Goal: Check status: Check status

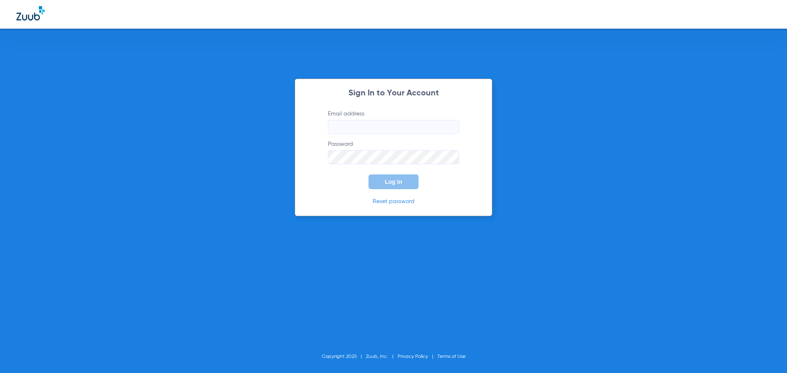
type input "[EMAIL_ADDRESS][DOMAIN_NAME]"
click at [393, 179] on span "Log In" at bounding box center [393, 182] width 17 height 7
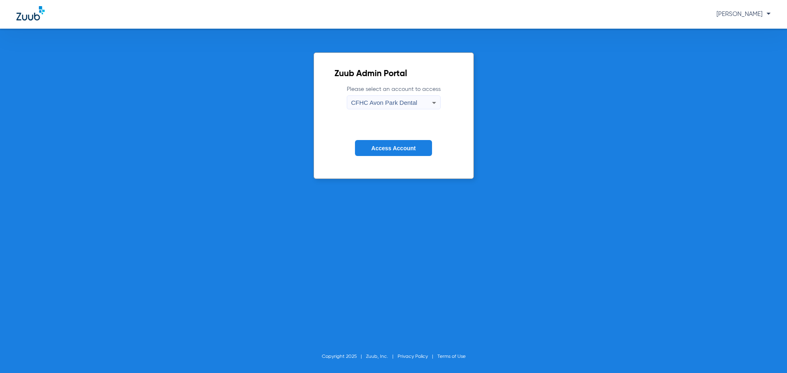
click at [436, 100] on icon at bounding box center [434, 103] width 10 height 10
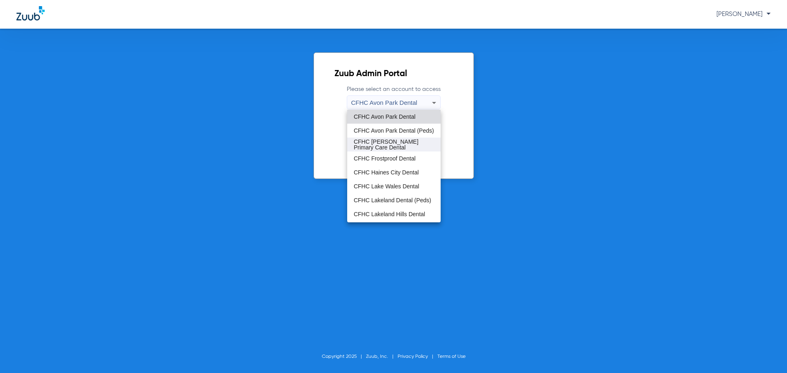
click at [399, 147] on span "CFHC [PERSON_NAME] Primary Care Dental" at bounding box center [394, 144] width 80 height 11
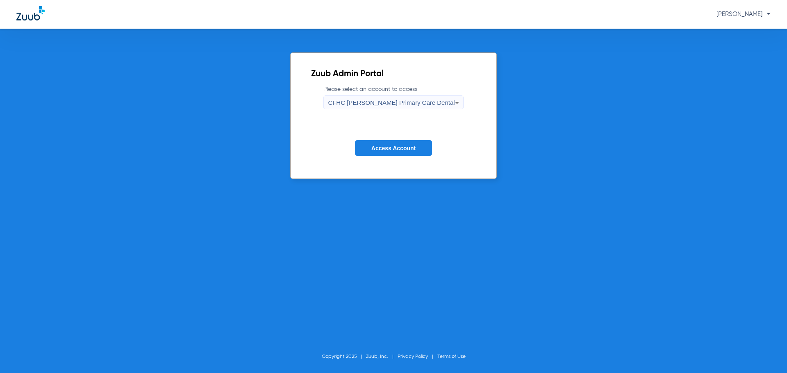
click at [398, 153] on button "Access Account" at bounding box center [393, 148] width 77 height 16
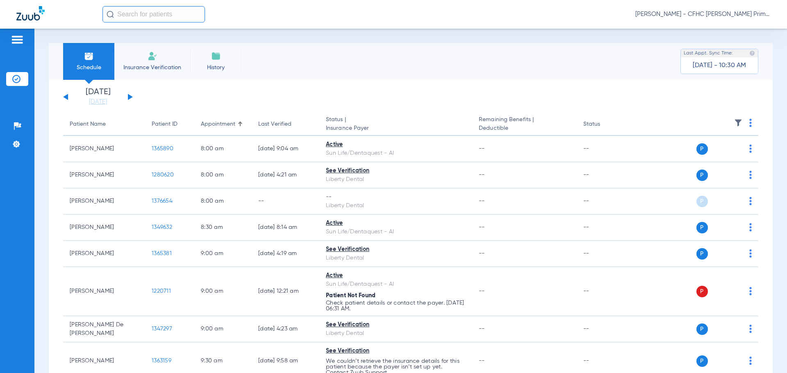
click at [134, 59] on li "Insurance Verification" at bounding box center [152, 61] width 76 height 37
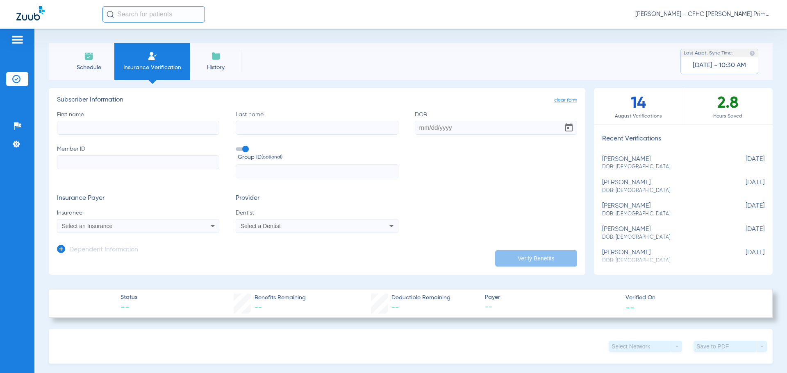
click at [134, 128] on input "First name" at bounding box center [138, 128] width 162 height 14
type input "[PERSON_NAME]"
type input "Plaza"
type input "[DATE]"
click at [243, 149] on span at bounding box center [242, 149] width 12 height 3
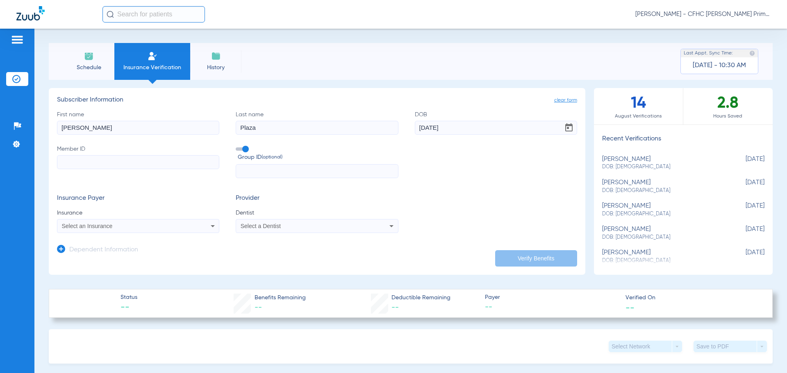
click at [237, 146] on input "Group ID (optional)" at bounding box center [237, 146] width 0 height 0
click at [119, 163] on input "Member ID" at bounding box center [138, 162] width 162 height 14
click at [127, 159] on input "Member ID Required" at bounding box center [138, 162] width 162 height 14
type input "839440501026"
click at [179, 224] on div "Select an Insurance" at bounding box center [123, 226] width 123 height 6
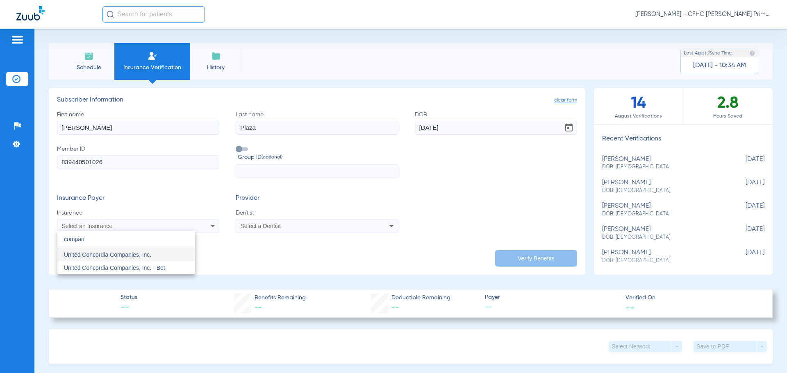
click at [104, 242] on input "compan" at bounding box center [126, 239] width 138 height 17
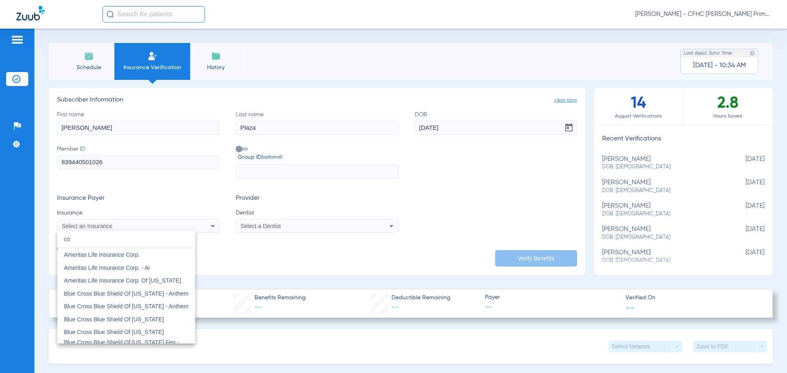
type input "c"
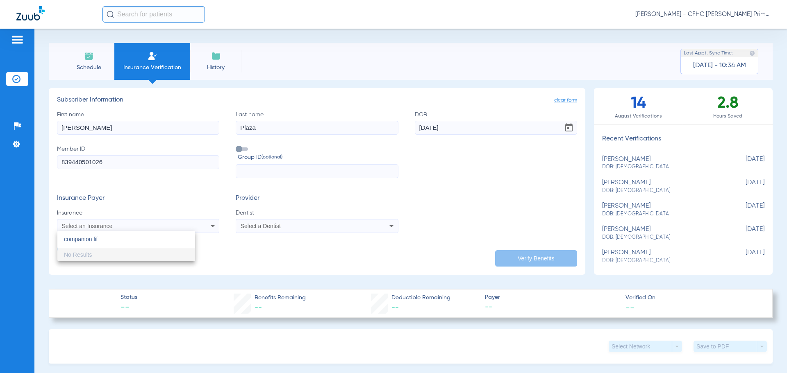
type input "companion life"
drag, startPoint x: 104, startPoint y: 242, endPoint x: 55, endPoint y: 251, distance: 49.7
click at [55, 251] on div "companion life close No Results" at bounding box center [393, 186] width 787 height 373
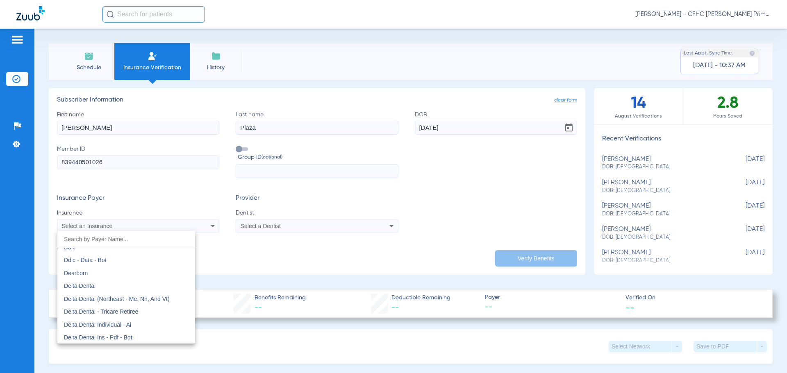
scroll to position [1352, 0]
click at [155, 224] on div at bounding box center [393, 186] width 787 height 373
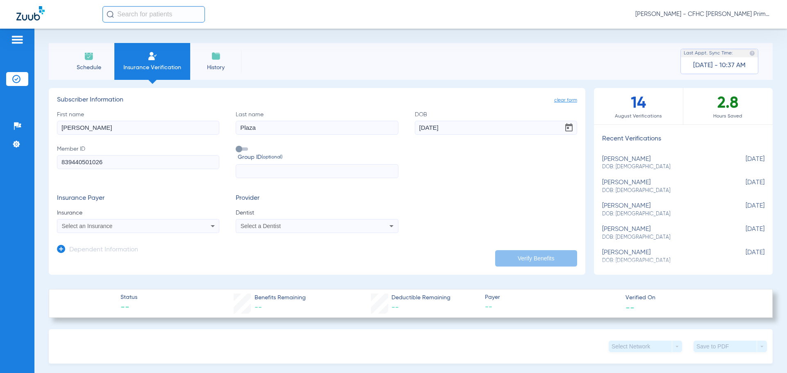
click at [155, 223] on div "Select an Insurance" at bounding box center [137, 226] width 161 height 10
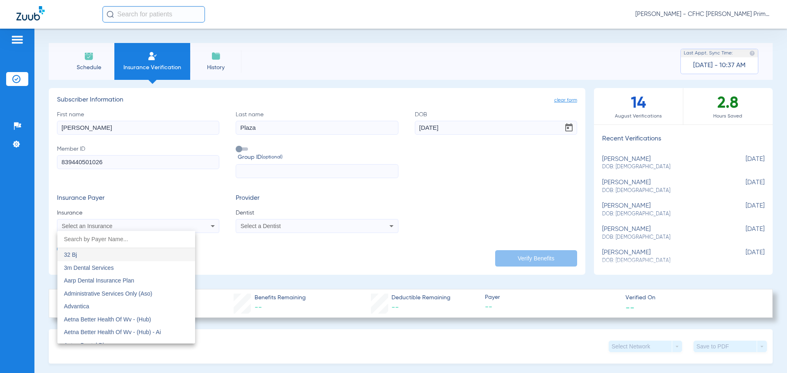
click at [98, 226] on div at bounding box center [393, 186] width 787 height 373
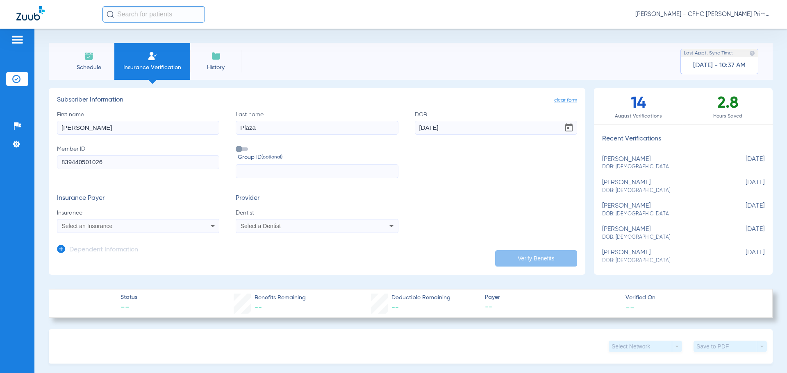
click at [98, 226] on span "Select an Insurance" at bounding box center [87, 226] width 51 height 7
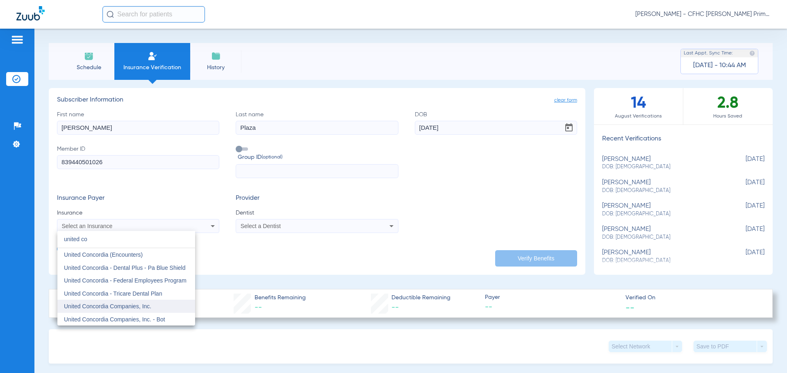
type input "united co"
click at [107, 305] on span "United Concordia Companies, Inc." at bounding box center [107, 306] width 87 height 7
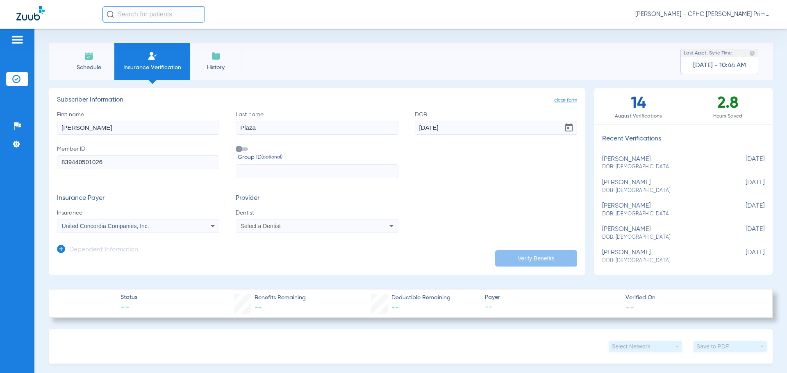
click at [305, 226] on div "Select a Dentist" at bounding box center [302, 226] width 123 height 6
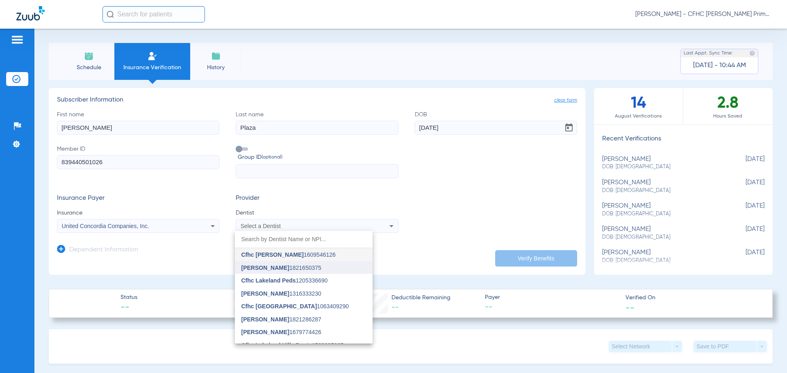
click at [288, 268] on span "[PERSON_NAME] 1821650375" at bounding box center [281, 268] width 80 height 6
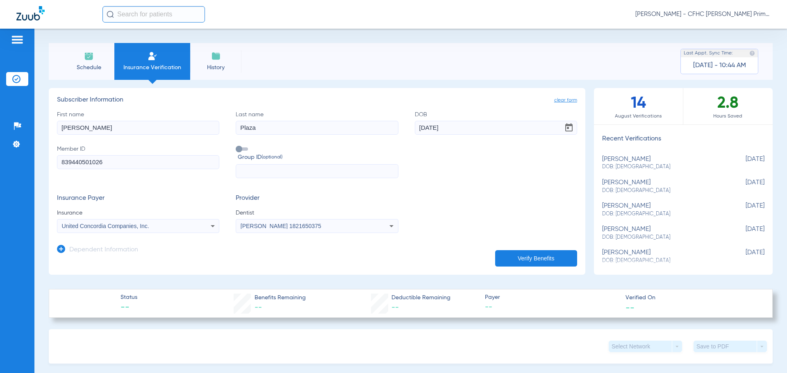
click at [531, 258] on button "Verify Benefits" at bounding box center [536, 258] width 82 height 16
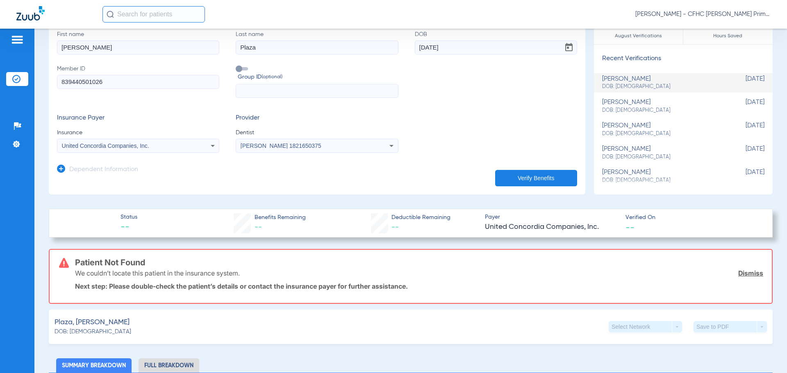
scroll to position [82, 0]
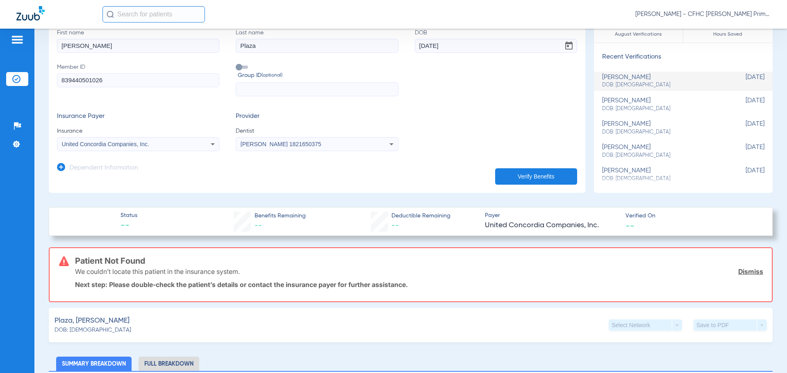
click at [746, 274] on link "Dismiss" at bounding box center [750, 272] width 25 height 8
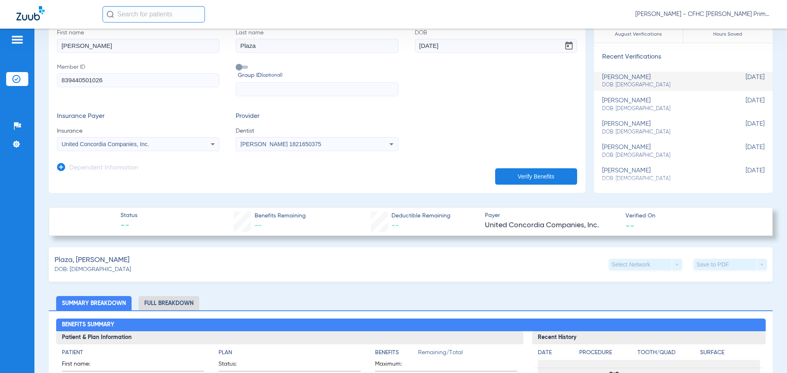
click at [204, 145] on div "United Concordia Companies, Inc." at bounding box center [137, 144] width 161 height 10
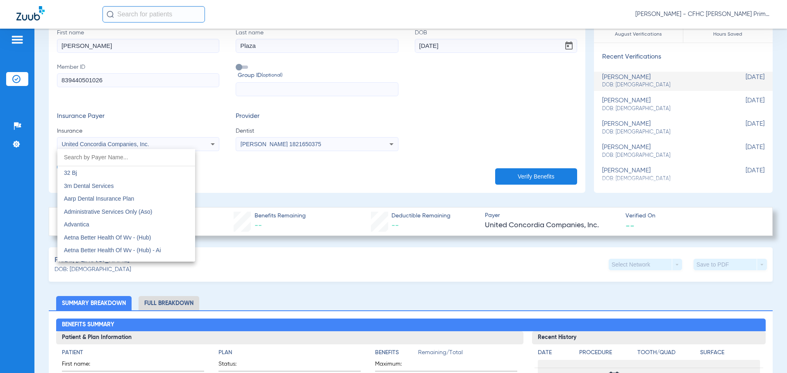
scroll to position [4809, 0]
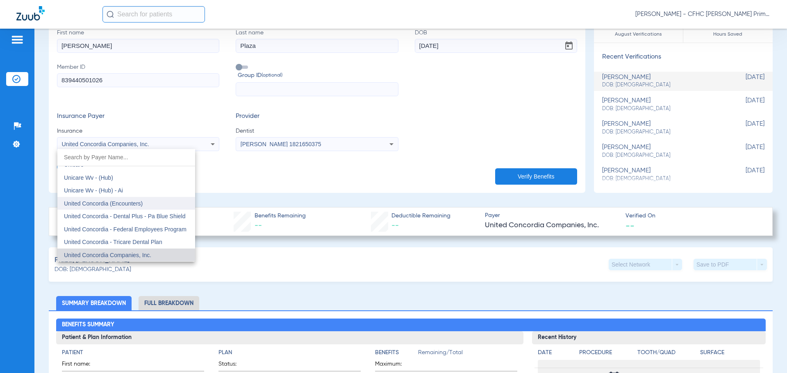
click at [165, 205] on mat-option "United Concordia (Encounters)" at bounding box center [126, 203] width 138 height 13
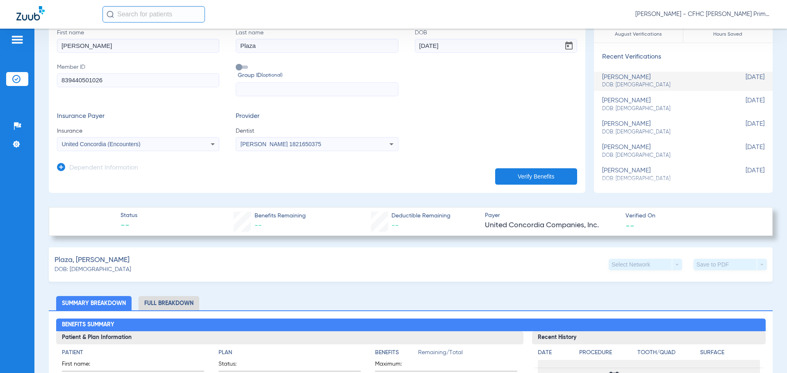
click at [513, 175] on button "Verify Benefits" at bounding box center [536, 176] width 82 height 16
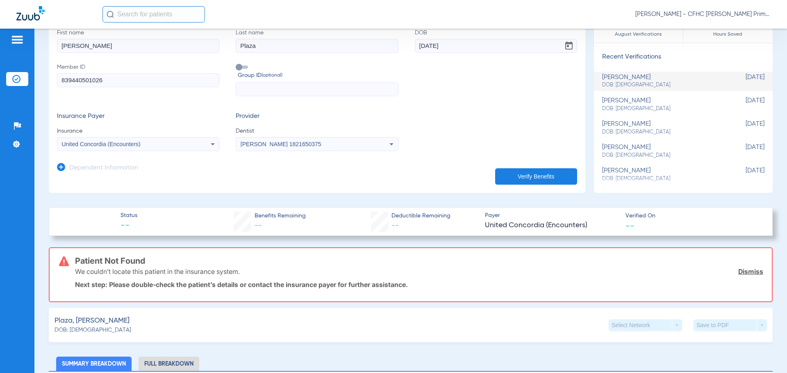
click at [749, 270] on link "Dismiss" at bounding box center [750, 272] width 25 height 8
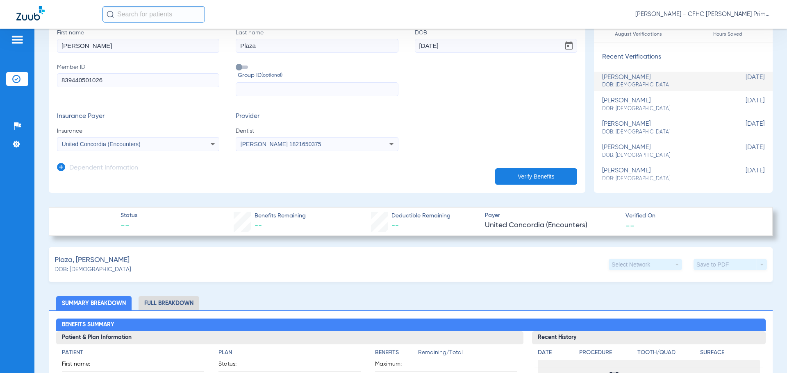
click at [190, 145] on div "United Concordia (Encounters)" at bounding box center [137, 144] width 161 height 10
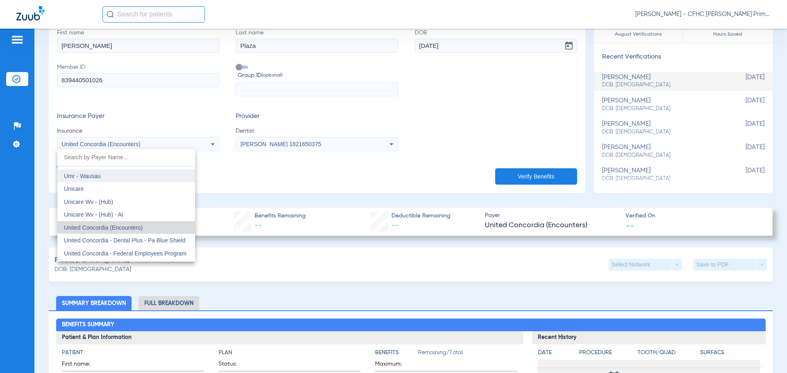
scroll to position [4799, 0]
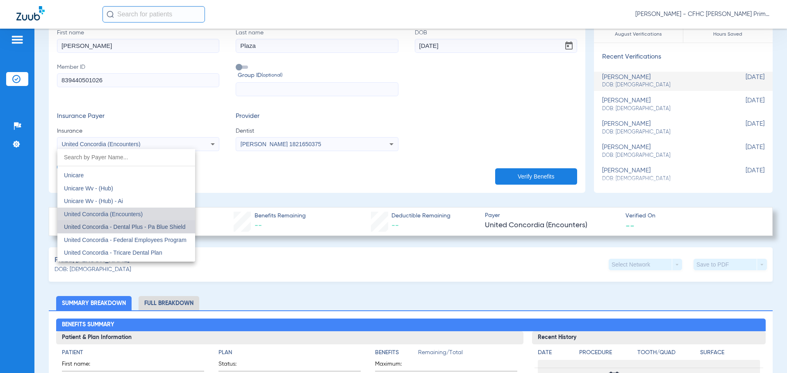
click at [136, 224] on span "United Concordia - Dental Plus - Pa Blue Shield" at bounding box center [125, 227] width 122 height 7
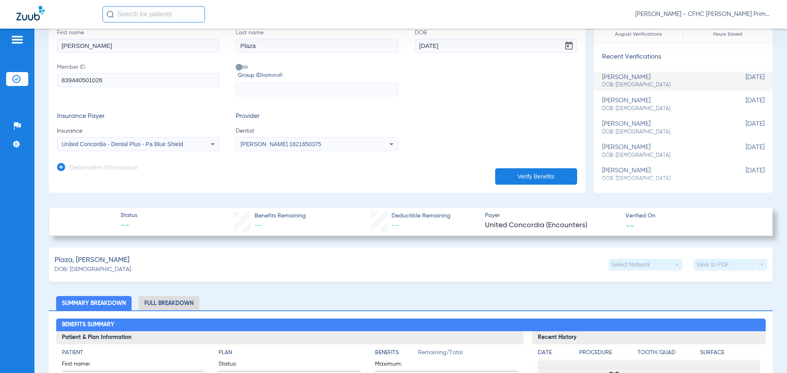
click at [515, 181] on button "Verify Benefits" at bounding box center [536, 176] width 82 height 16
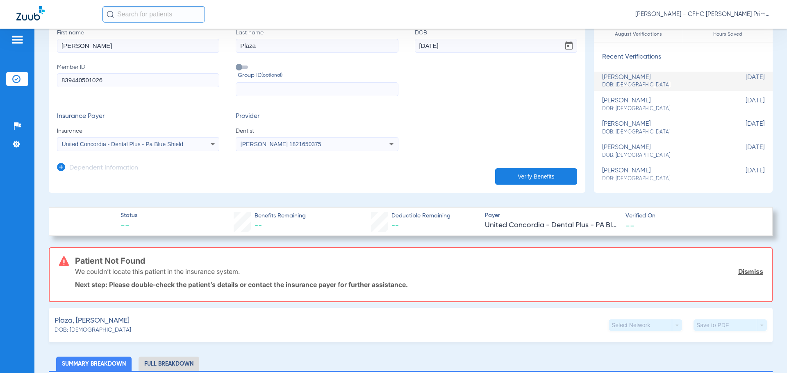
click at [738, 270] on link "Dismiss" at bounding box center [750, 272] width 25 height 8
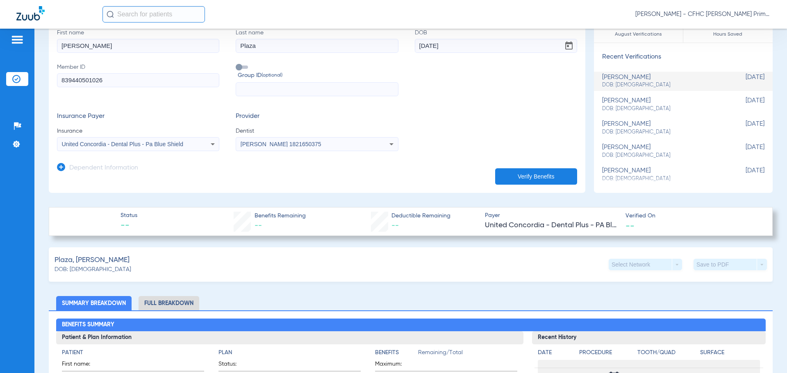
click at [211, 144] on icon at bounding box center [213, 144] width 4 height 2
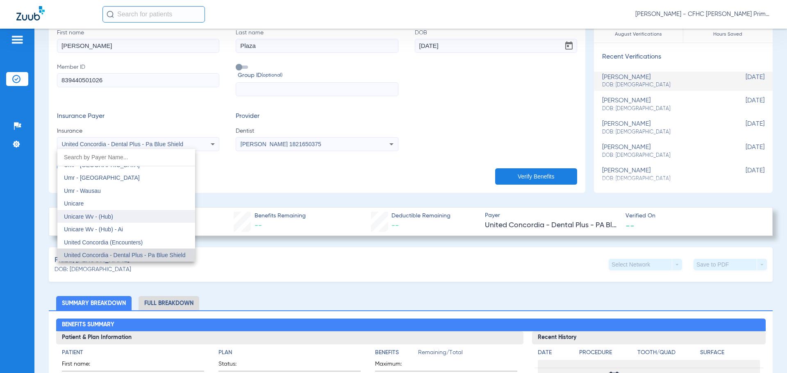
scroll to position [4812, 0]
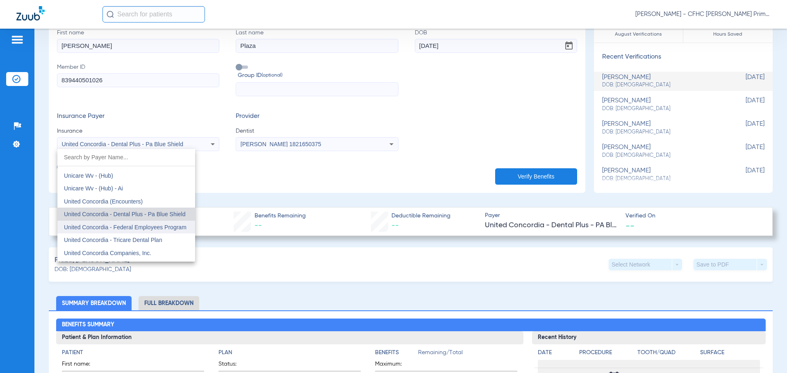
click at [141, 227] on span "United Concordia - Federal Employees Program" at bounding box center [125, 227] width 123 height 7
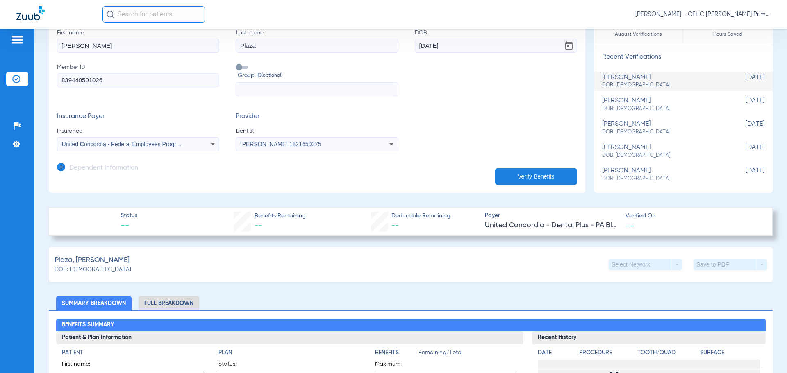
click at [510, 178] on button "Verify Benefits" at bounding box center [536, 176] width 82 height 16
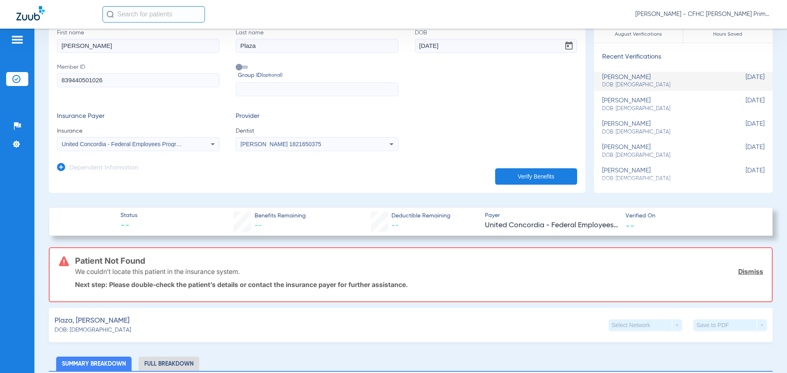
click at [745, 272] on link "Dismiss" at bounding box center [750, 272] width 25 height 8
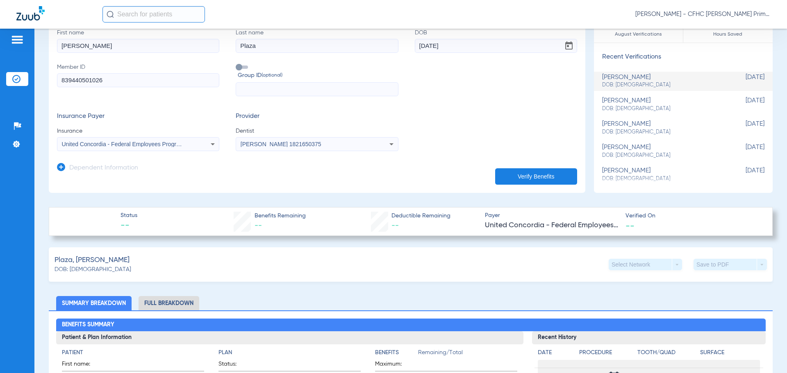
click at [204, 148] on div "United Concordia - Federal Employees Program" at bounding box center [137, 144] width 161 height 10
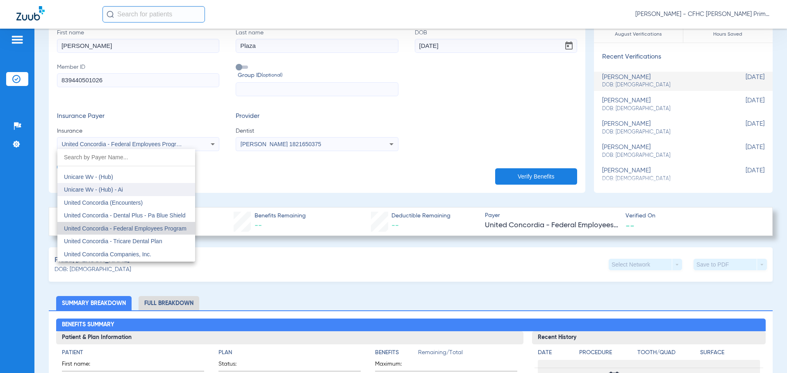
scroll to position [4825, 0]
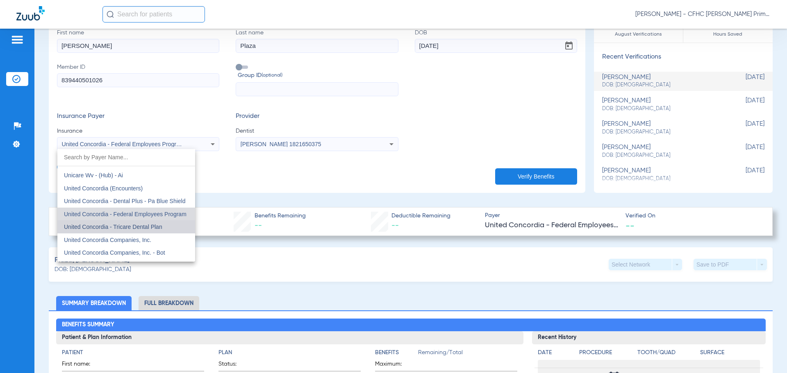
click at [133, 228] on span "United Concordia - Tricare Dental Plan" at bounding box center [113, 227] width 98 height 7
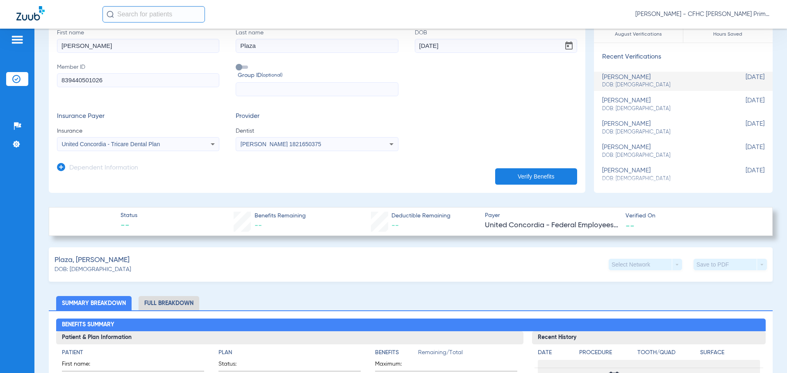
click at [495, 180] on button "Verify Benefits" at bounding box center [536, 176] width 82 height 16
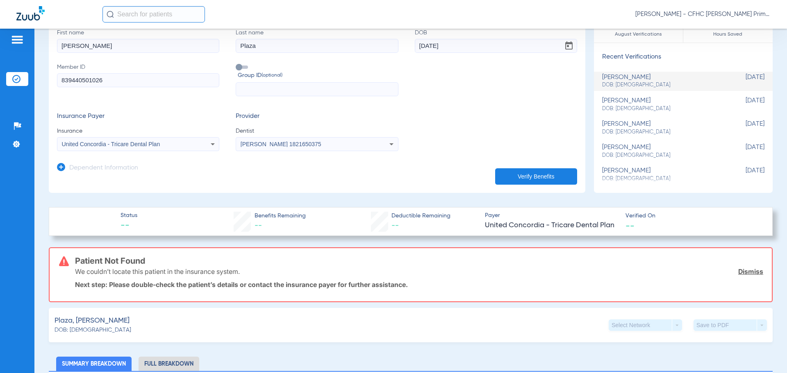
click at [742, 270] on link "Dismiss" at bounding box center [750, 272] width 25 height 8
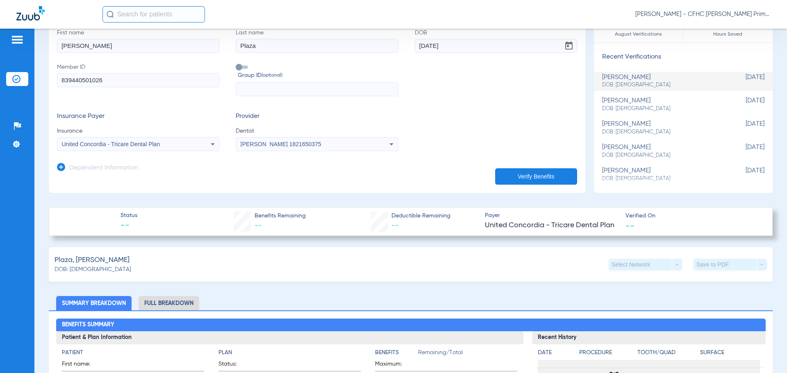
click at [209, 143] on icon at bounding box center [213, 144] width 10 height 10
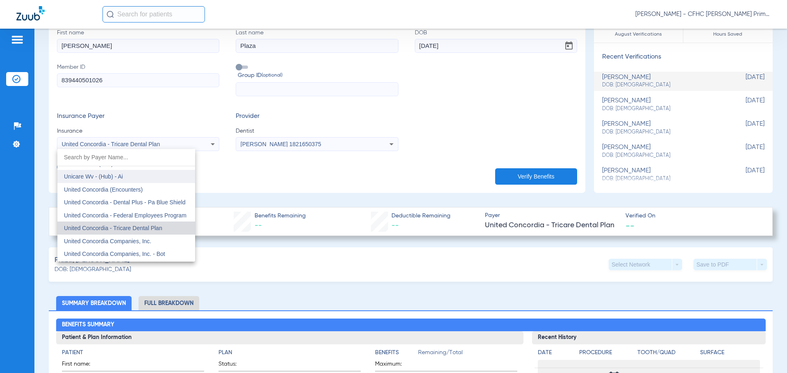
scroll to position [4837, 0]
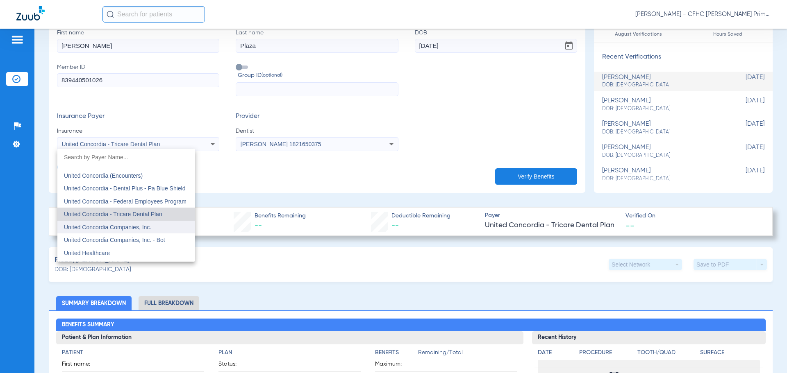
click at [148, 225] on span "United Concordia Companies, Inc." at bounding box center [107, 227] width 87 height 7
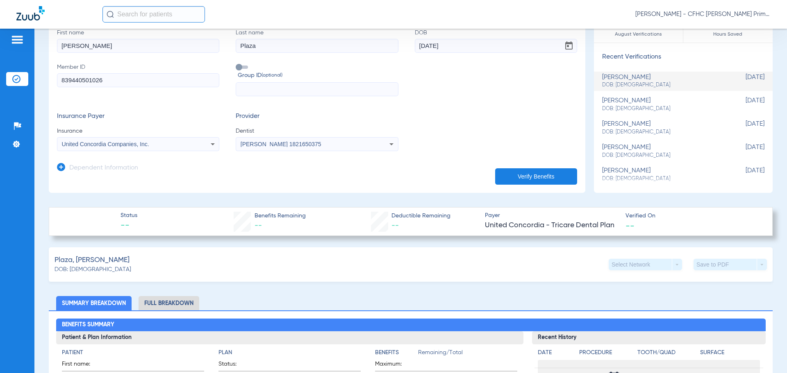
click at [497, 177] on button "Verify Benefits" at bounding box center [536, 176] width 82 height 16
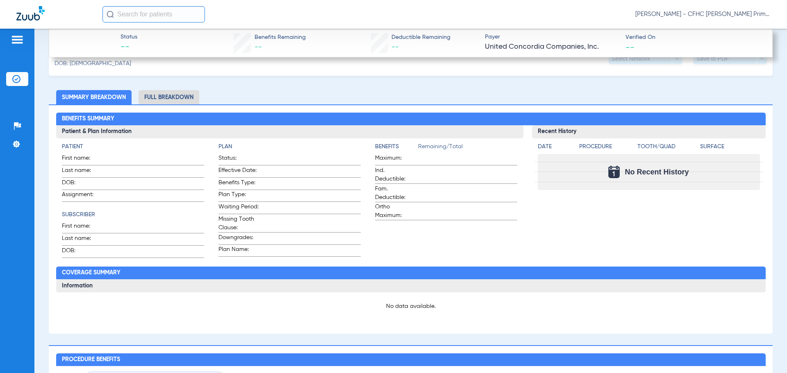
scroll to position [164, 0]
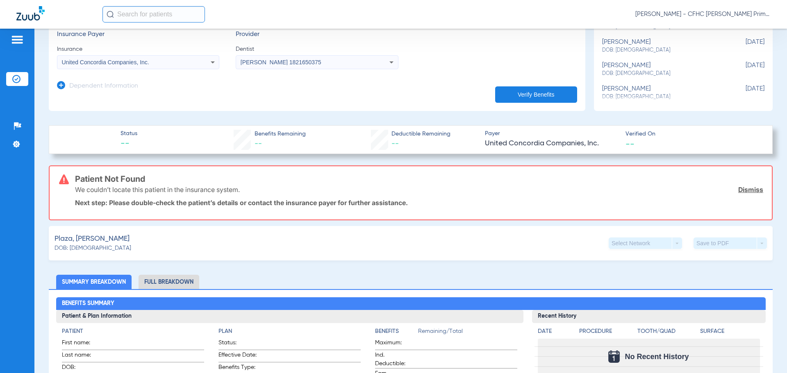
click at [746, 190] on link "Dismiss" at bounding box center [750, 190] width 25 height 8
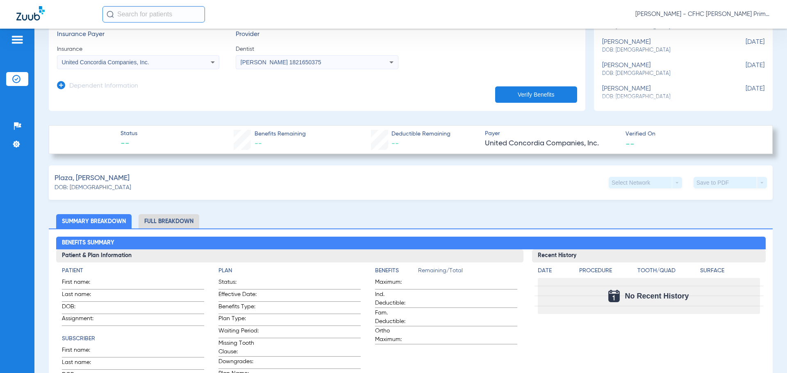
click at [211, 62] on icon at bounding box center [213, 62] width 4 height 2
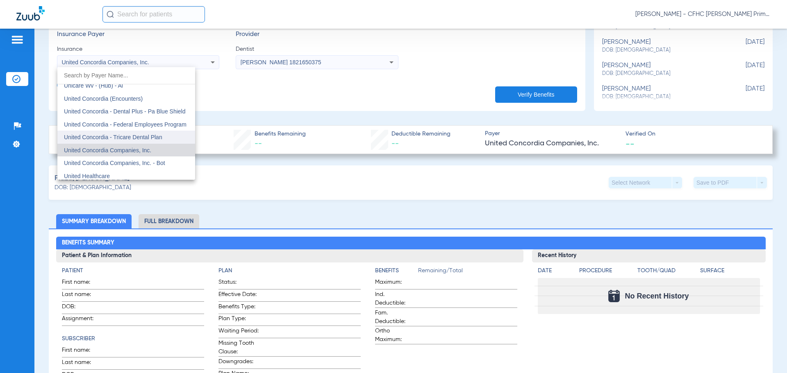
scroll to position [4850, 0]
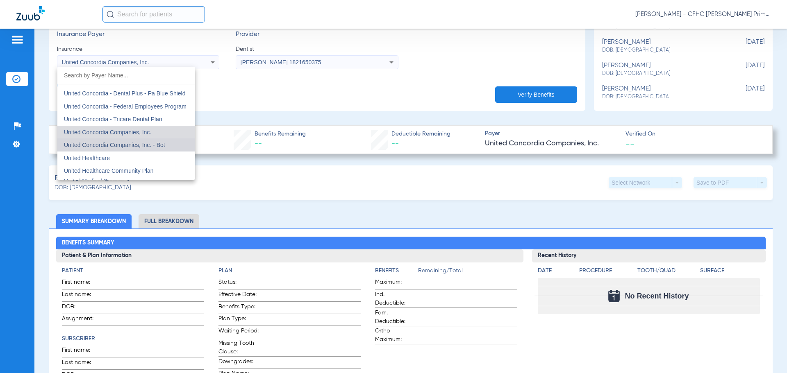
click at [164, 145] on span "United Concordia Companies, Inc. - Bot" at bounding box center [114, 145] width 101 height 7
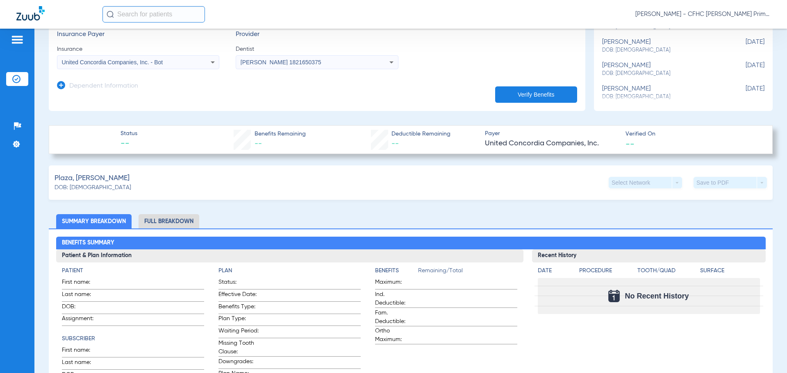
click at [511, 93] on button "Verify Benefits" at bounding box center [536, 94] width 82 height 16
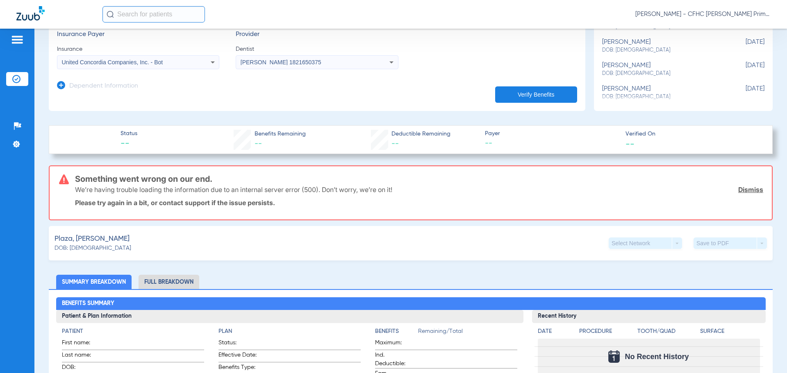
click at [743, 187] on link "Dismiss" at bounding box center [750, 190] width 25 height 8
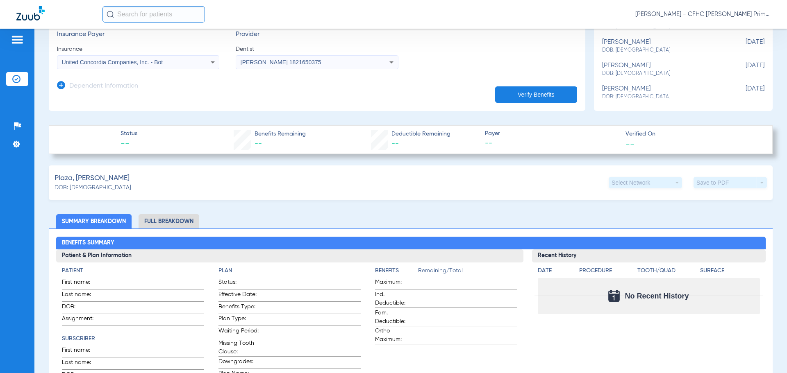
click at [497, 95] on button "Verify Benefits" at bounding box center [536, 94] width 82 height 16
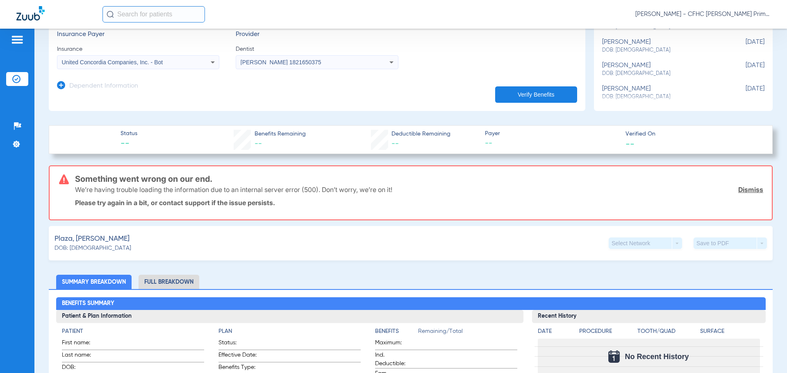
click at [744, 190] on link "Dismiss" at bounding box center [750, 190] width 25 height 8
